Goal: Check status: Check status

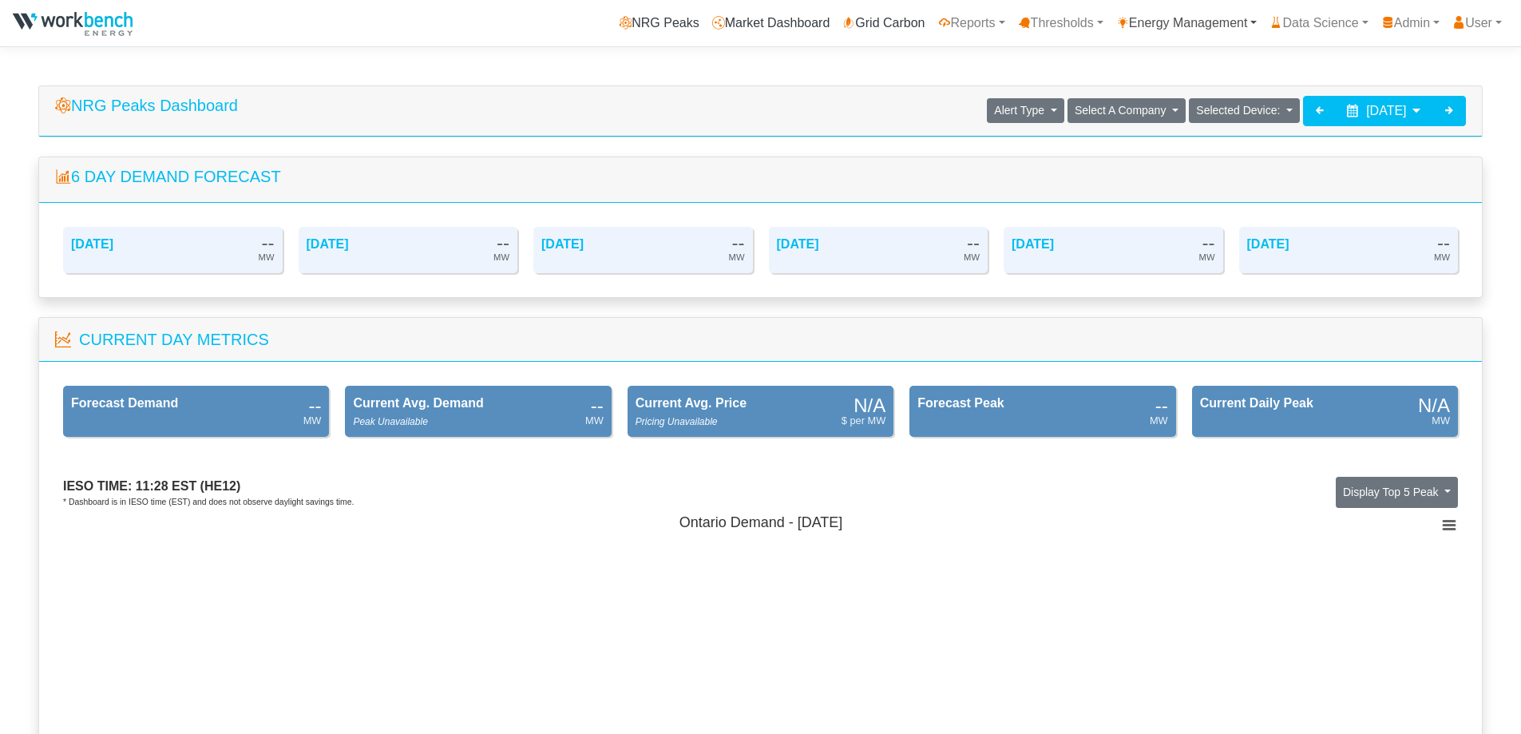
click at [1150, 14] on link "Energy Management" at bounding box center [1187, 23] width 154 height 32
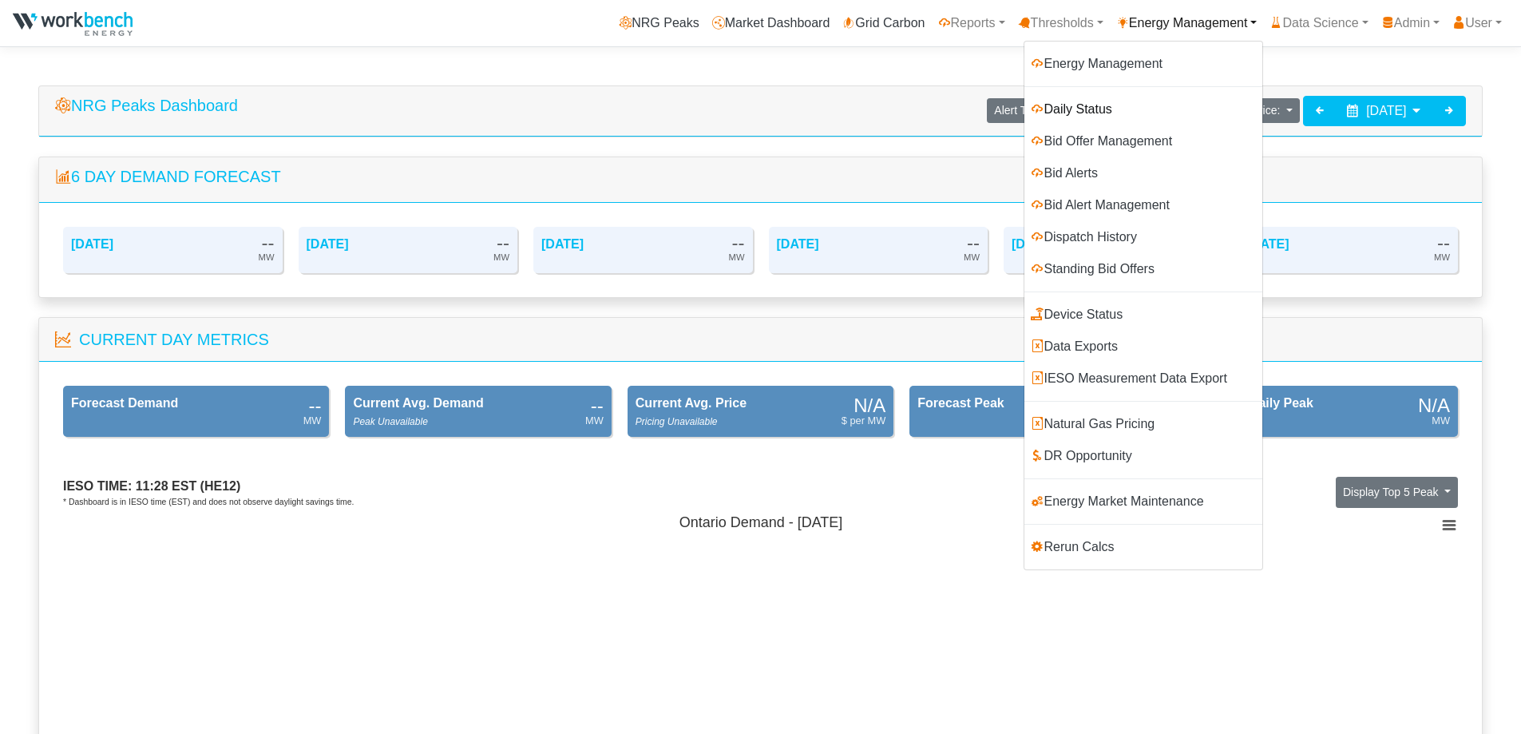
click at [1061, 106] on link "Daily Status" at bounding box center [1143, 109] width 238 height 32
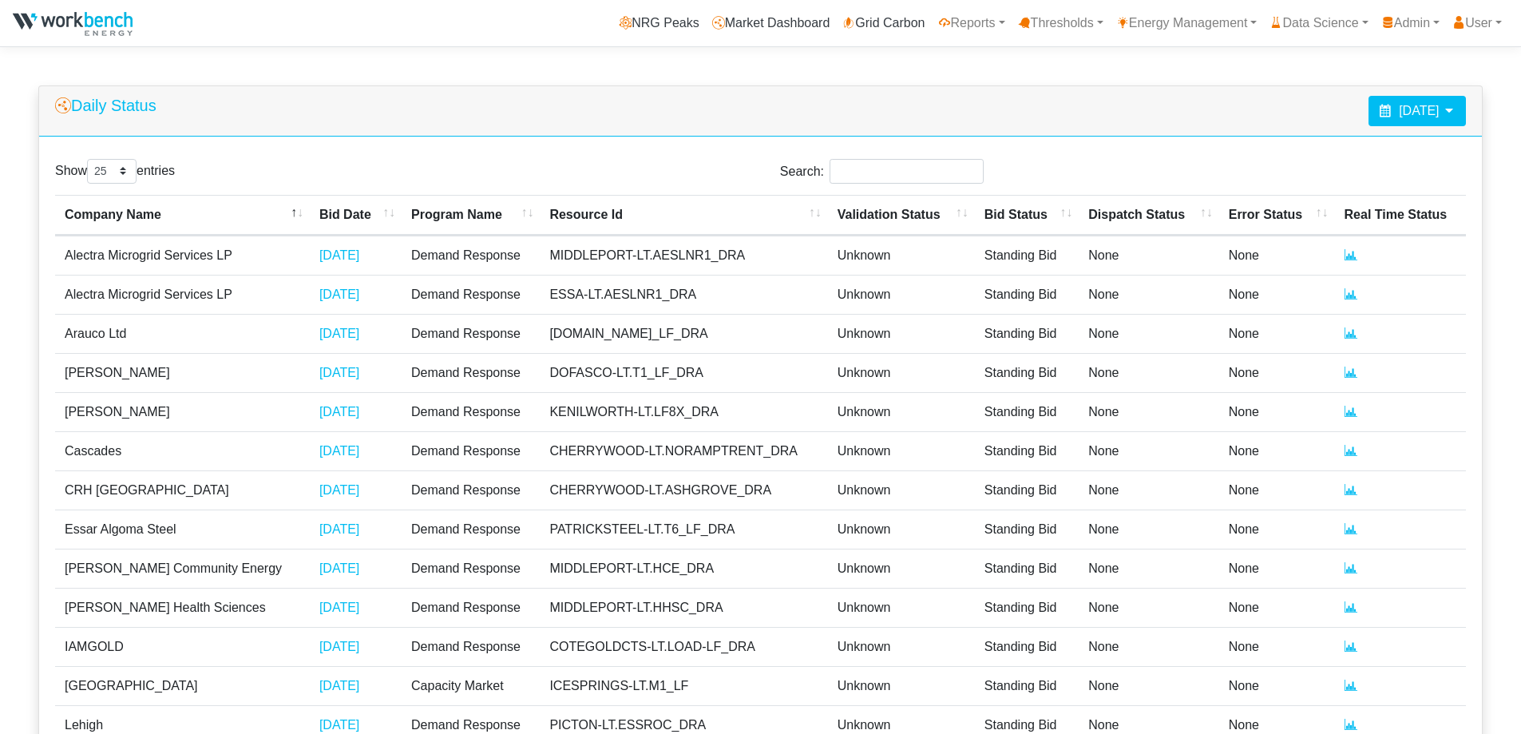
select select "25"
click at [250, 213] on th "Company Name" at bounding box center [182, 215] width 255 height 41
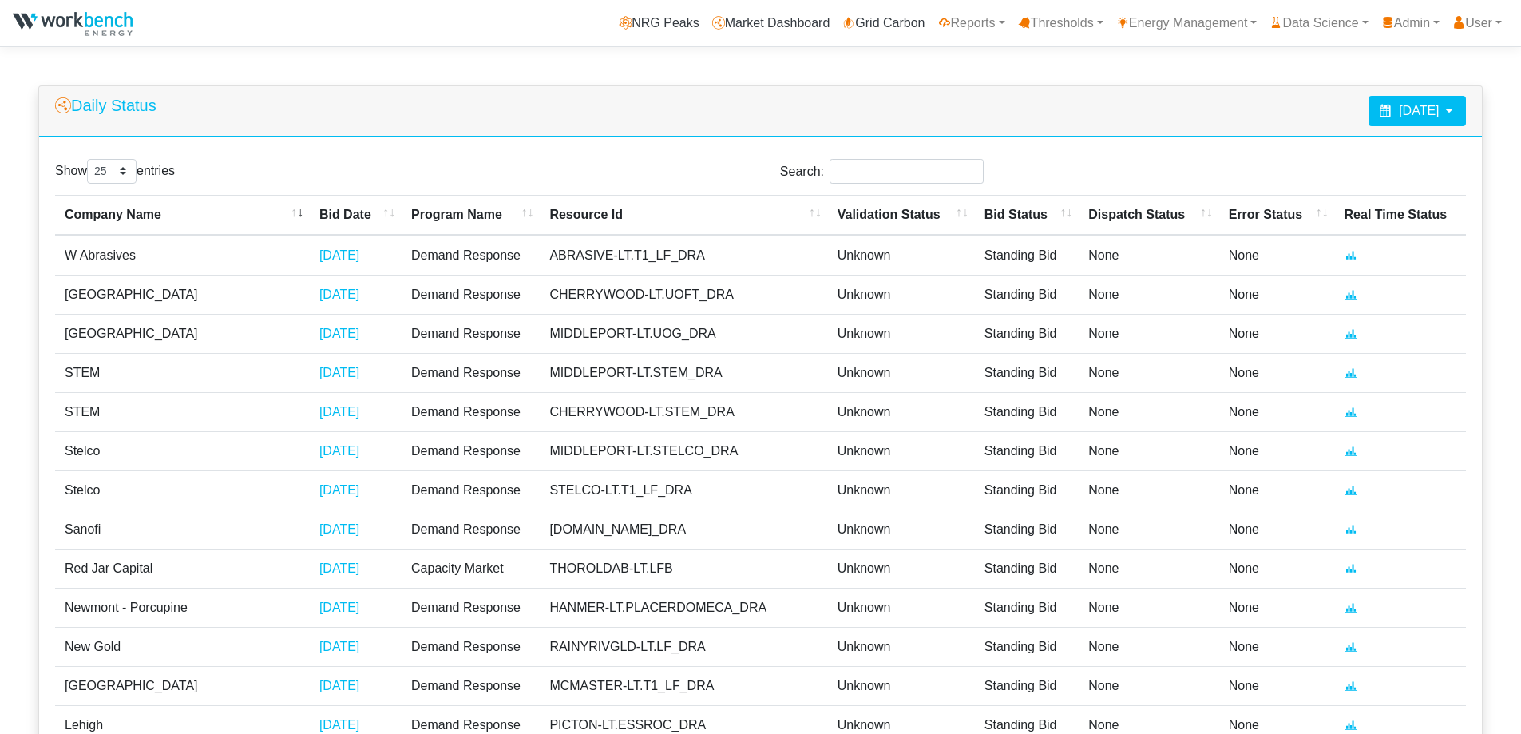
click at [1457, 110] on div "[DATE]" at bounding box center [1416, 111] width 97 height 30
click at [1288, 153] on th at bounding box center [1293, 151] width 26 height 22
click at [1288, 152] on th at bounding box center [1293, 151] width 26 height 22
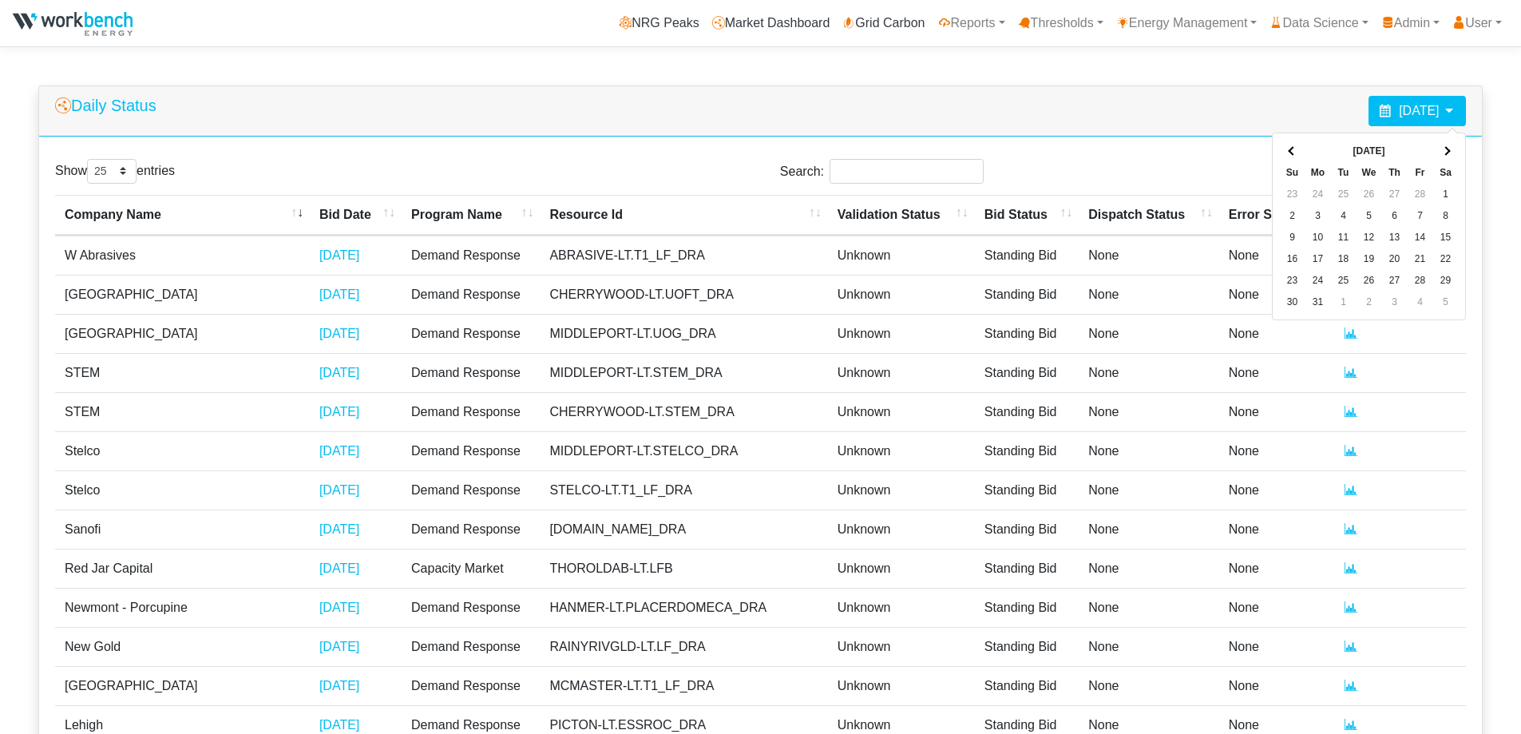
click at [1288, 152] on th at bounding box center [1293, 151] width 26 height 22
click at [1288, 152] on span at bounding box center [1291, 150] width 9 height 9
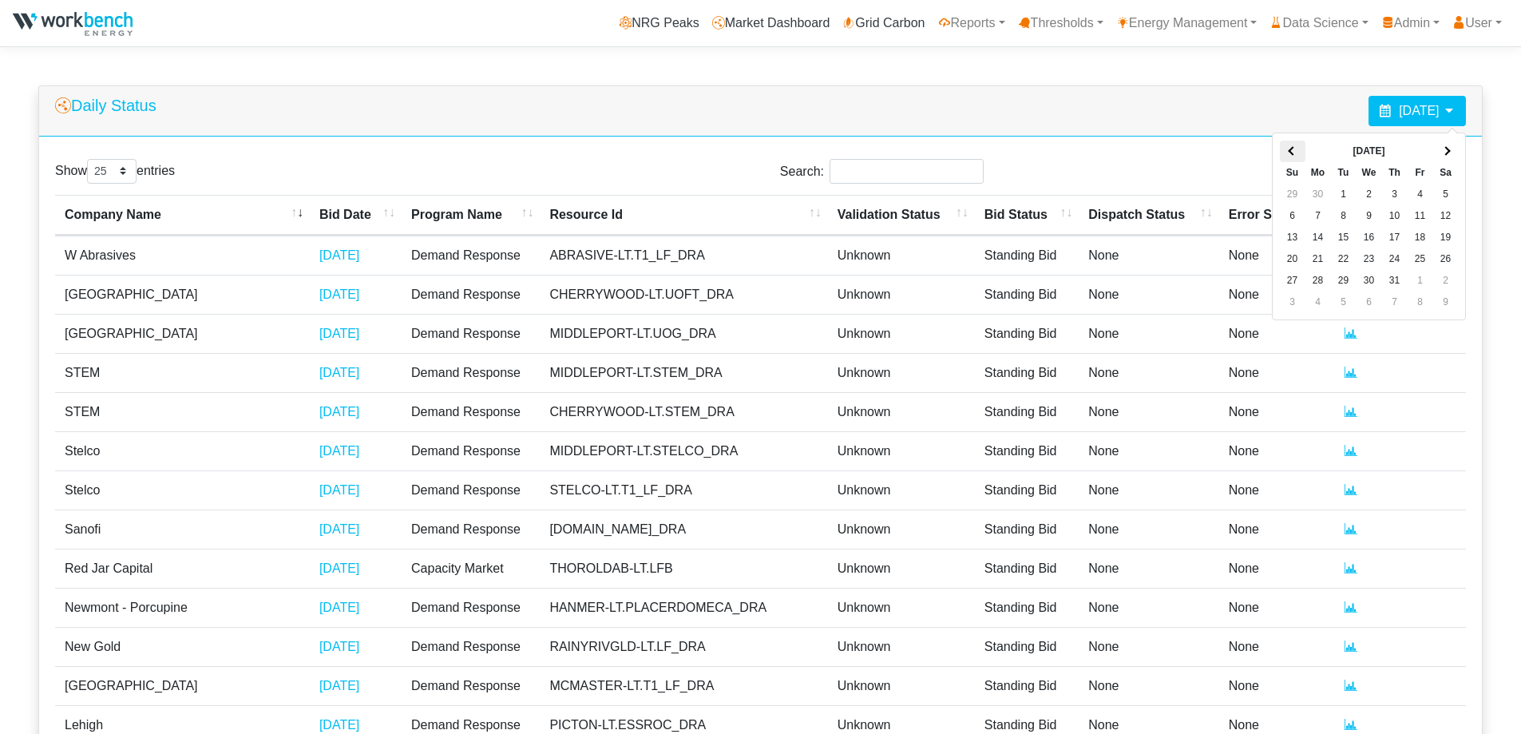
click at [1288, 150] on span at bounding box center [1291, 150] width 9 height 9
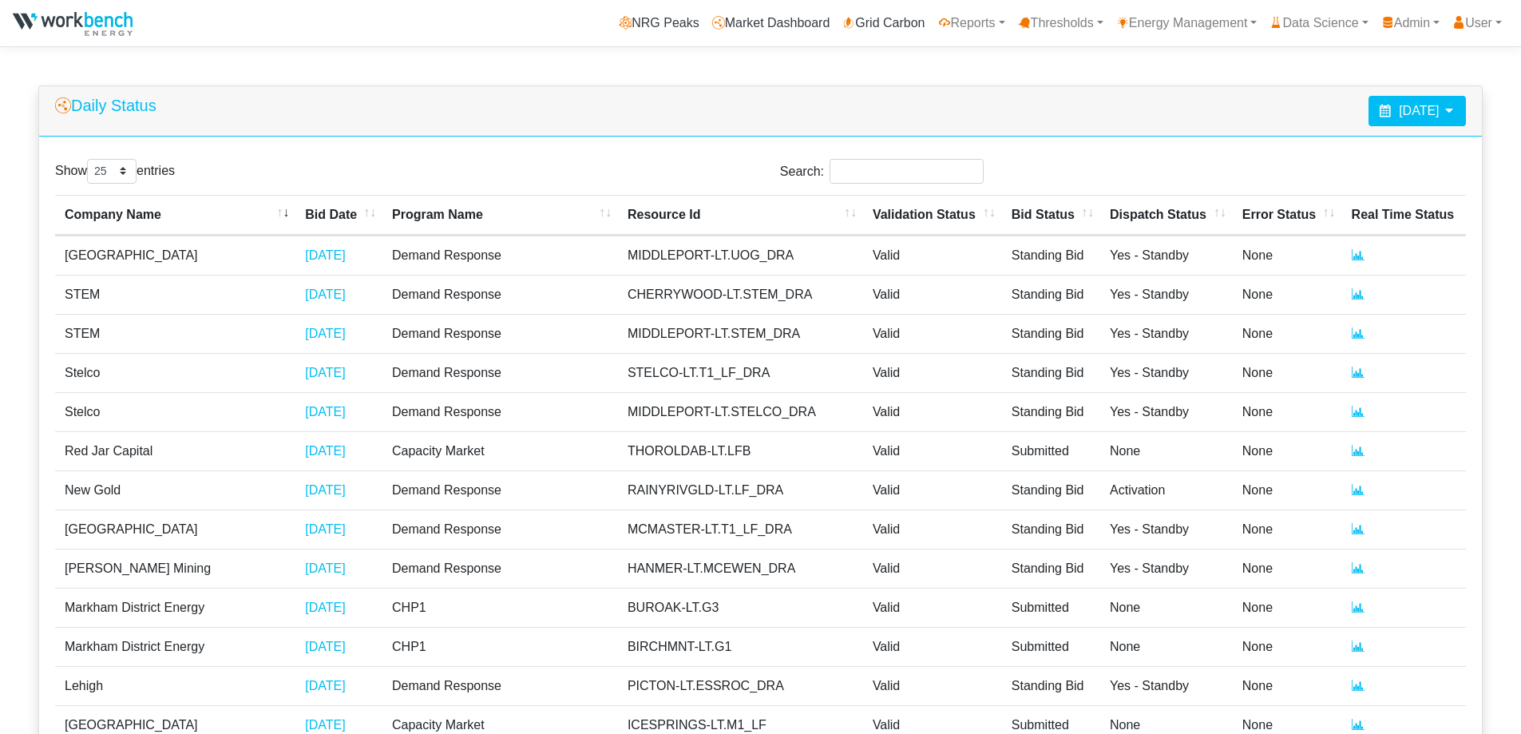
select select "25"
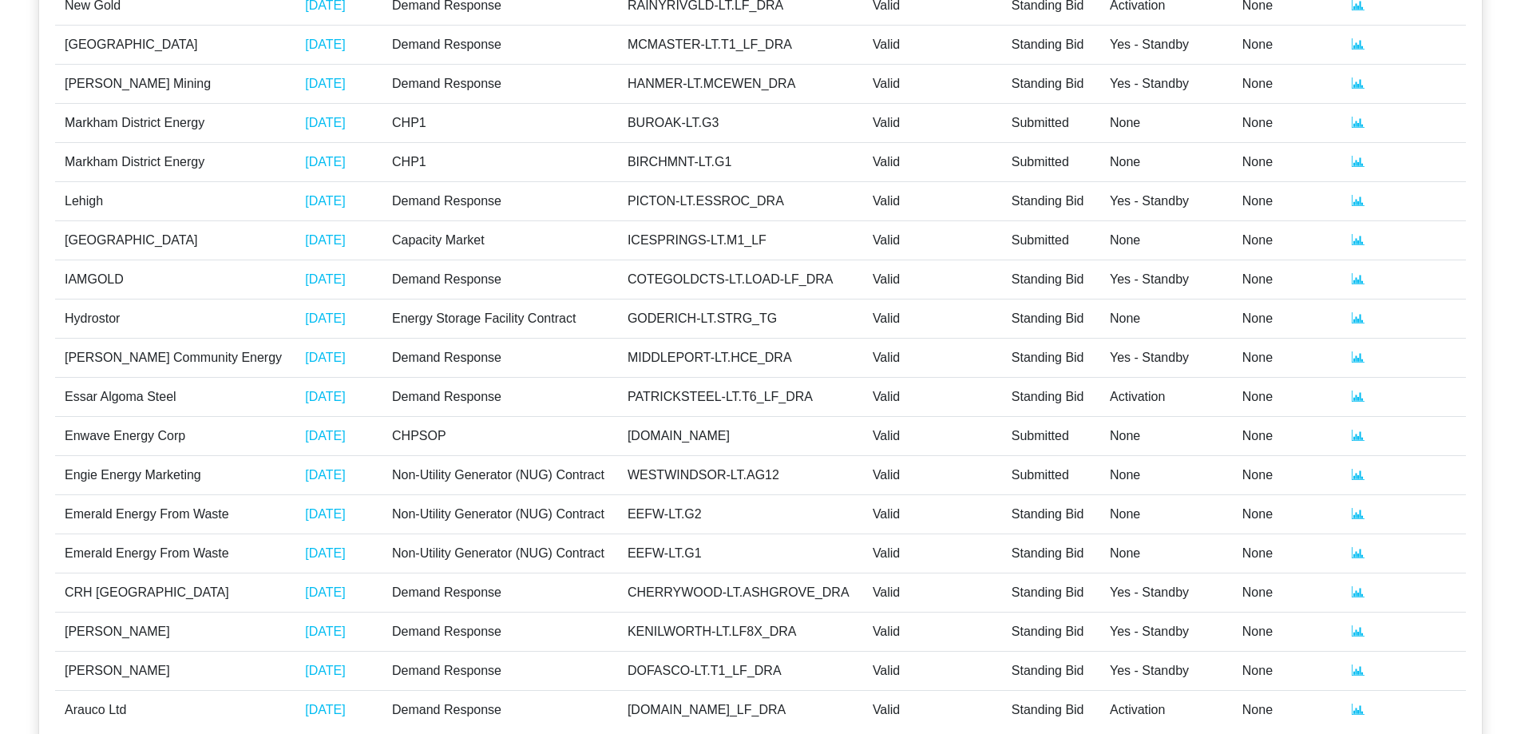
scroll to position [596, 0]
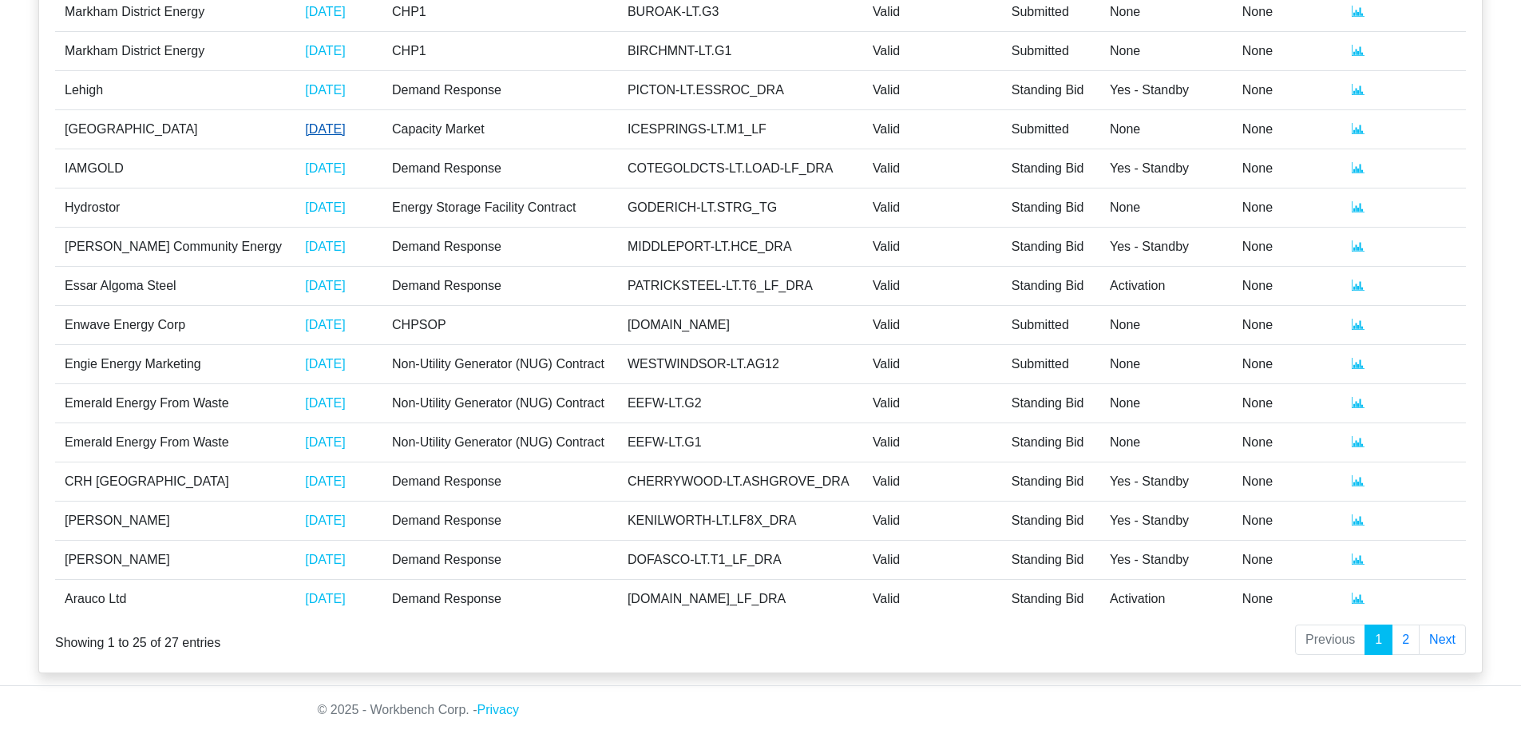
click at [306, 131] on link "07/08/2024" at bounding box center [325, 129] width 40 height 14
